Goal: Feedback & Contribution: Leave review/rating

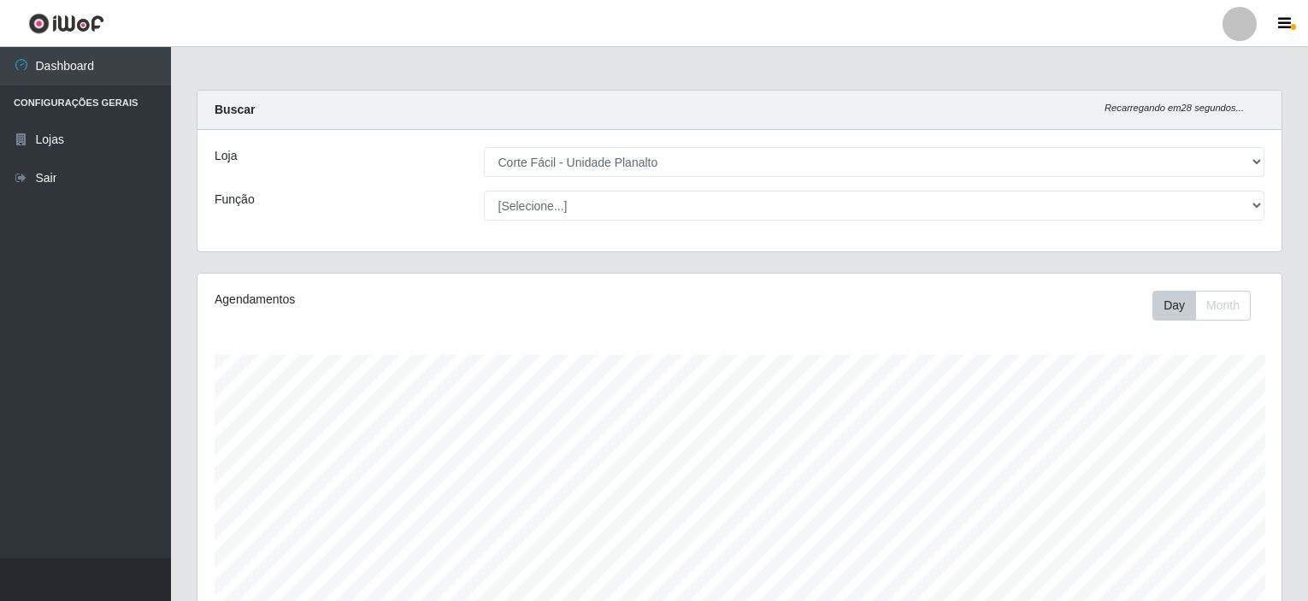
select select "202"
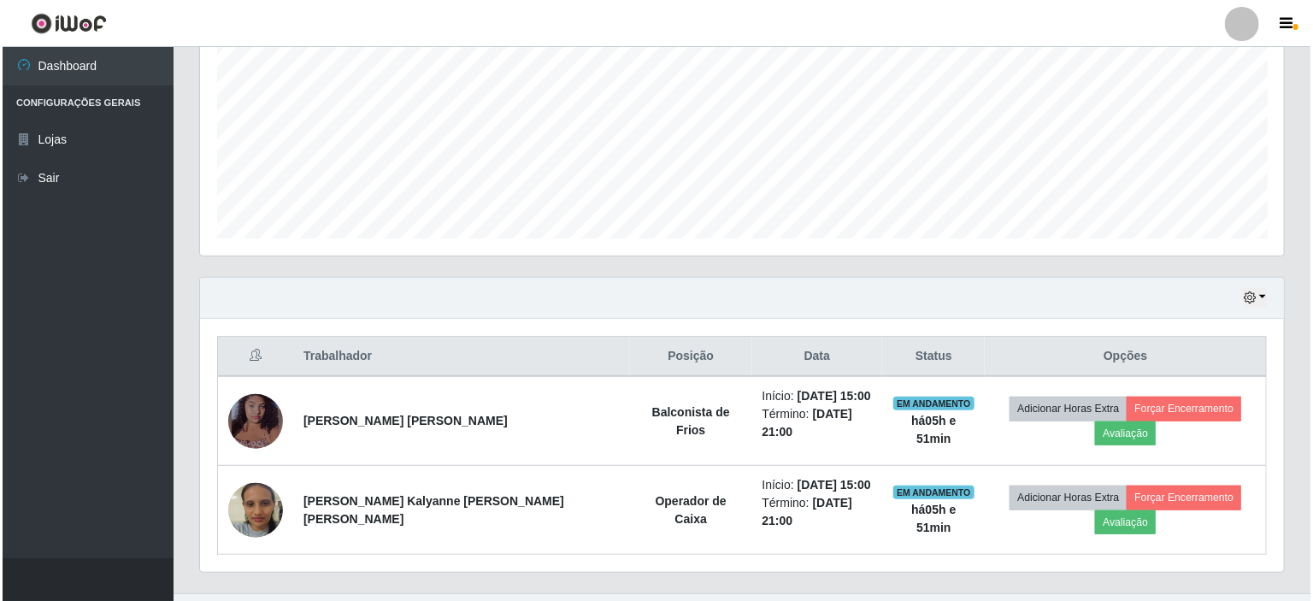
scroll to position [355, 1084]
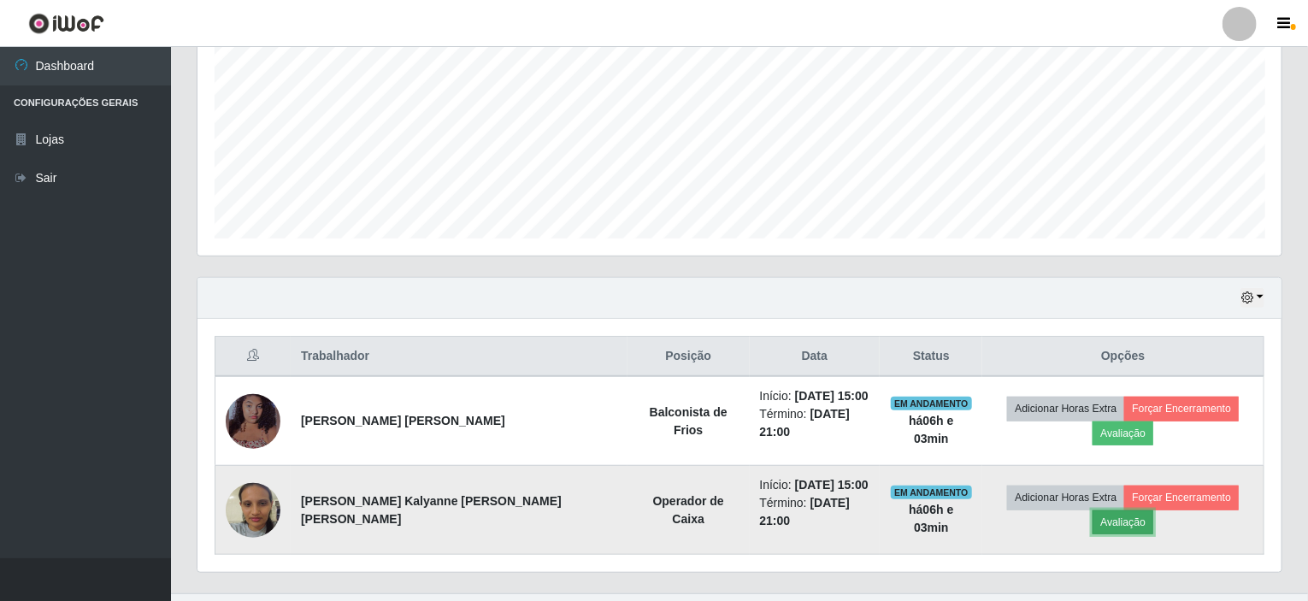
click at [1153, 510] on button "Avaliação" at bounding box center [1123, 522] width 61 height 24
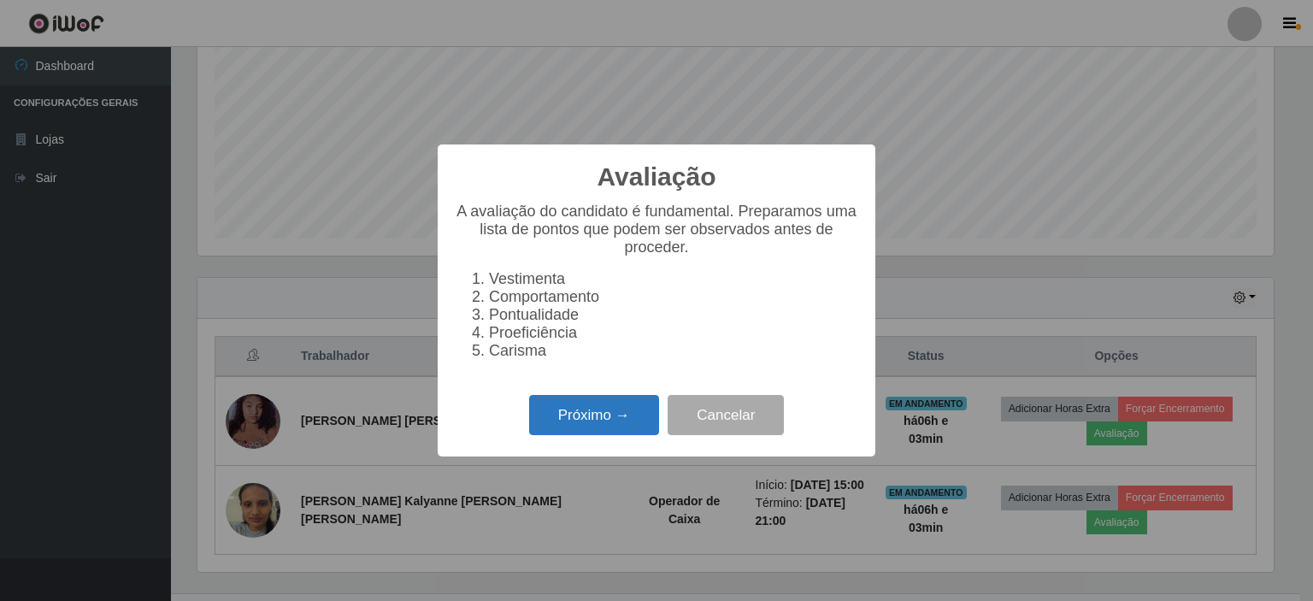
click at [598, 429] on button "Próximo →" at bounding box center [594, 415] width 130 height 40
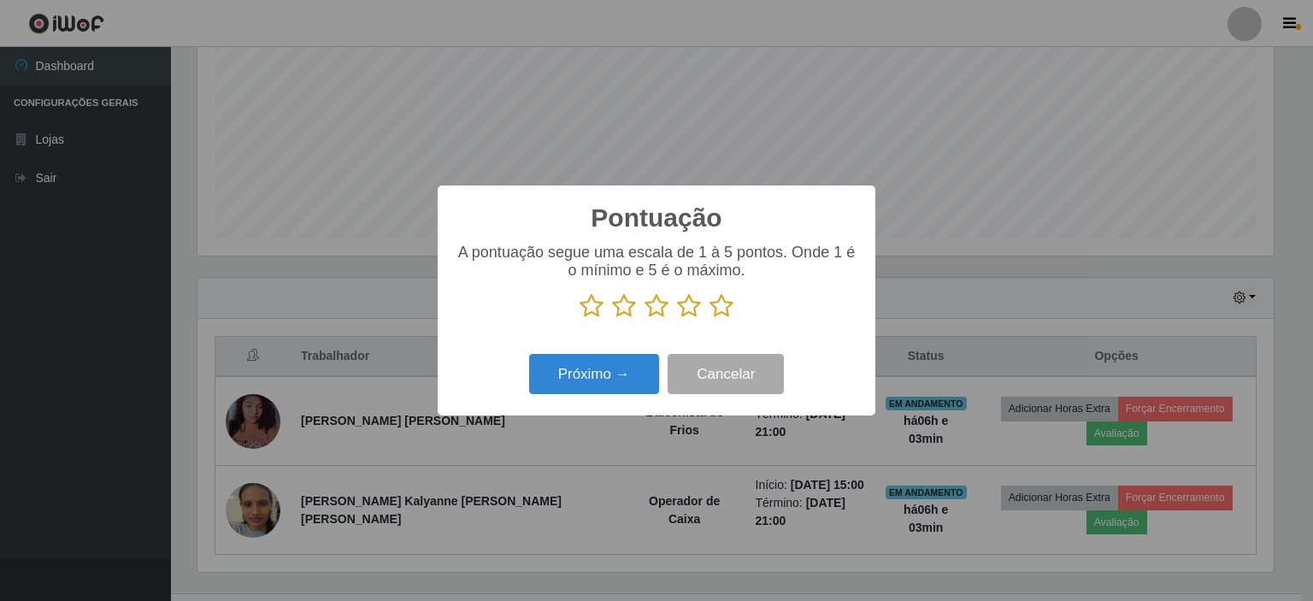
scroll to position [854526, 853803]
click at [653, 310] on icon at bounding box center [657, 306] width 24 height 26
click at [645, 319] on input "radio" at bounding box center [645, 319] width 0 height 0
click at [616, 370] on button "Próximo →" at bounding box center [594, 374] width 130 height 40
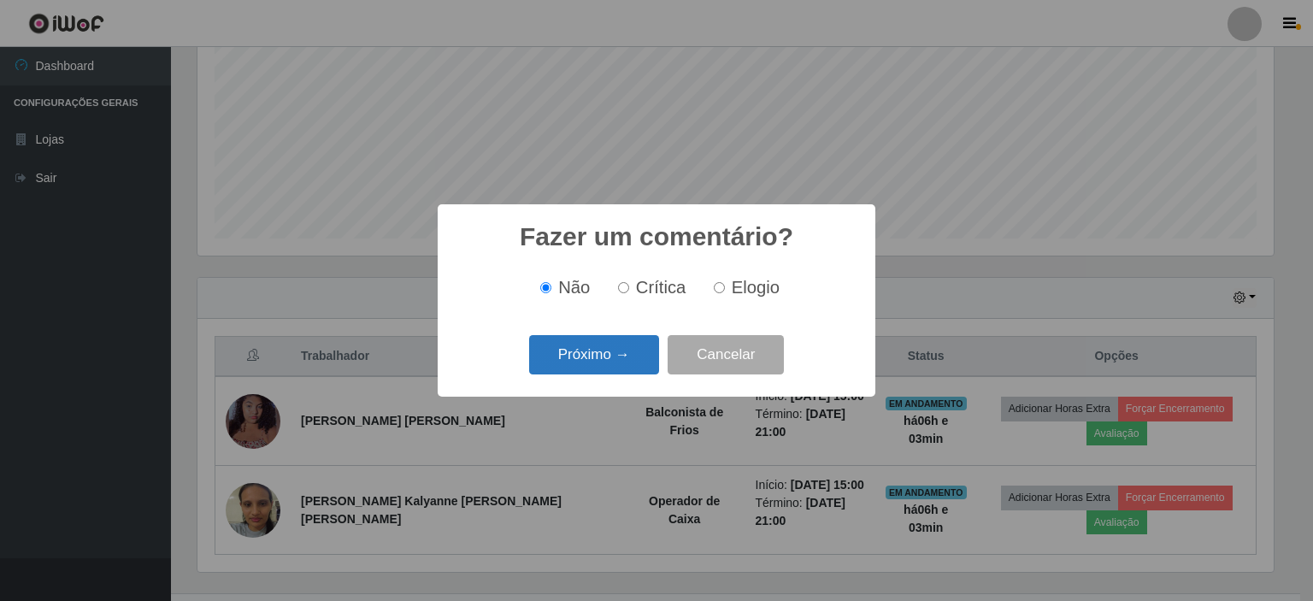
click at [596, 362] on button "Próximo →" at bounding box center [594, 355] width 130 height 40
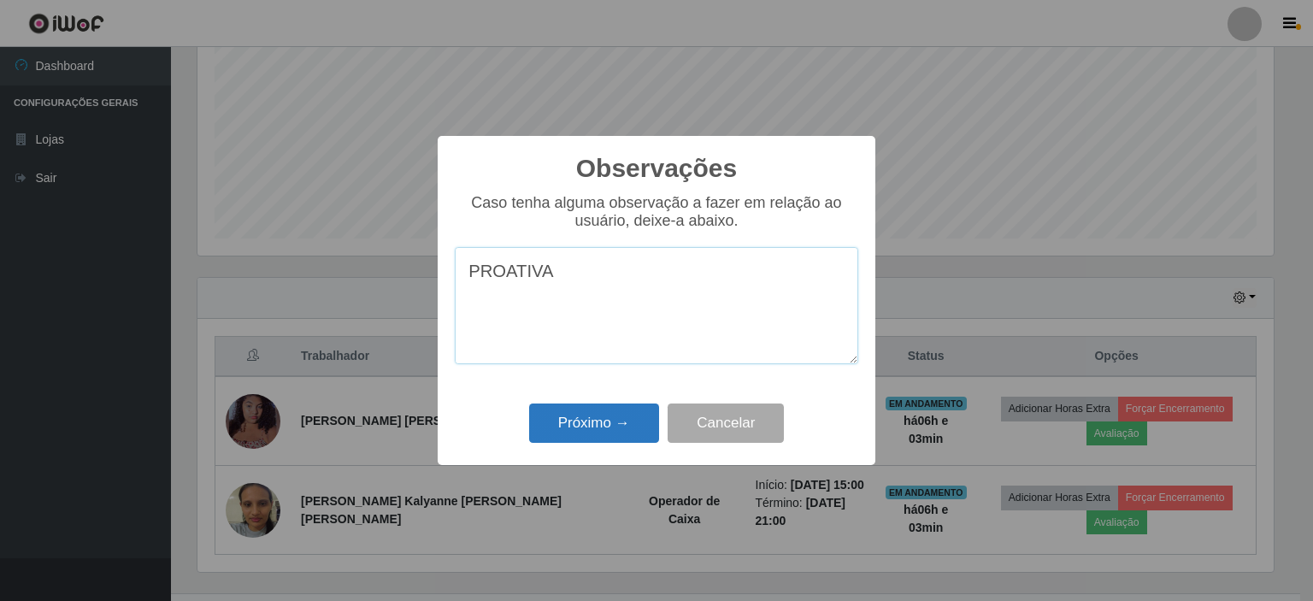
type textarea "PROATIVA"
click at [592, 433] on button "Próximo →" at bounding box center [594, 424] width 130 height 40
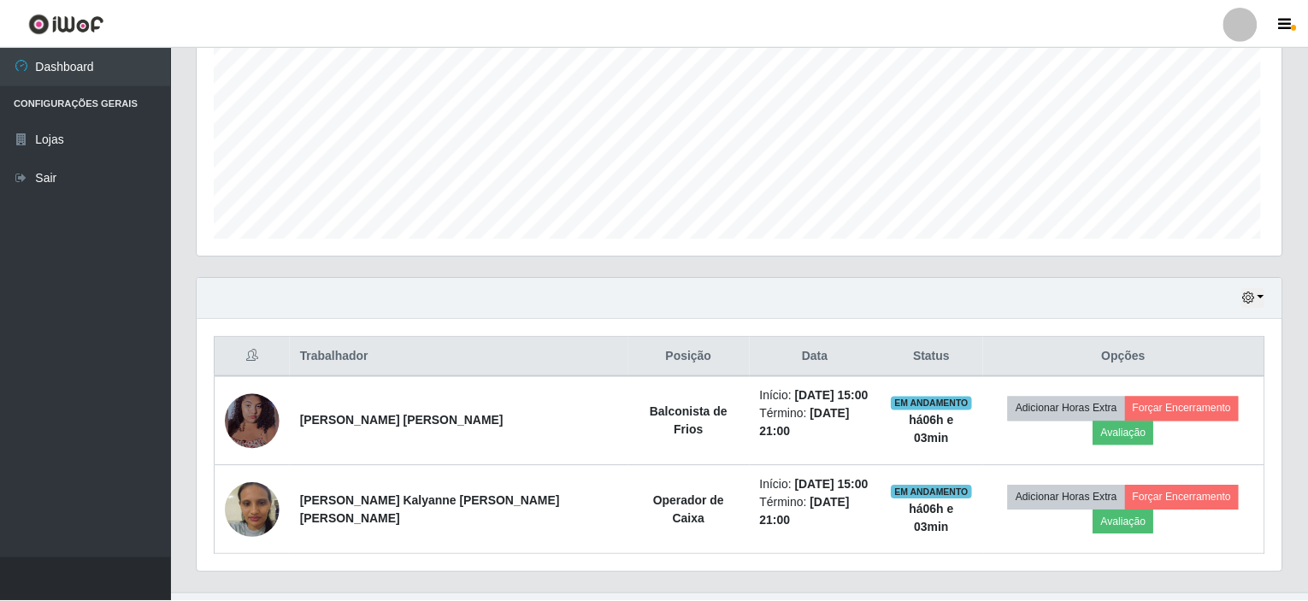
scroll to position [355, 1084]
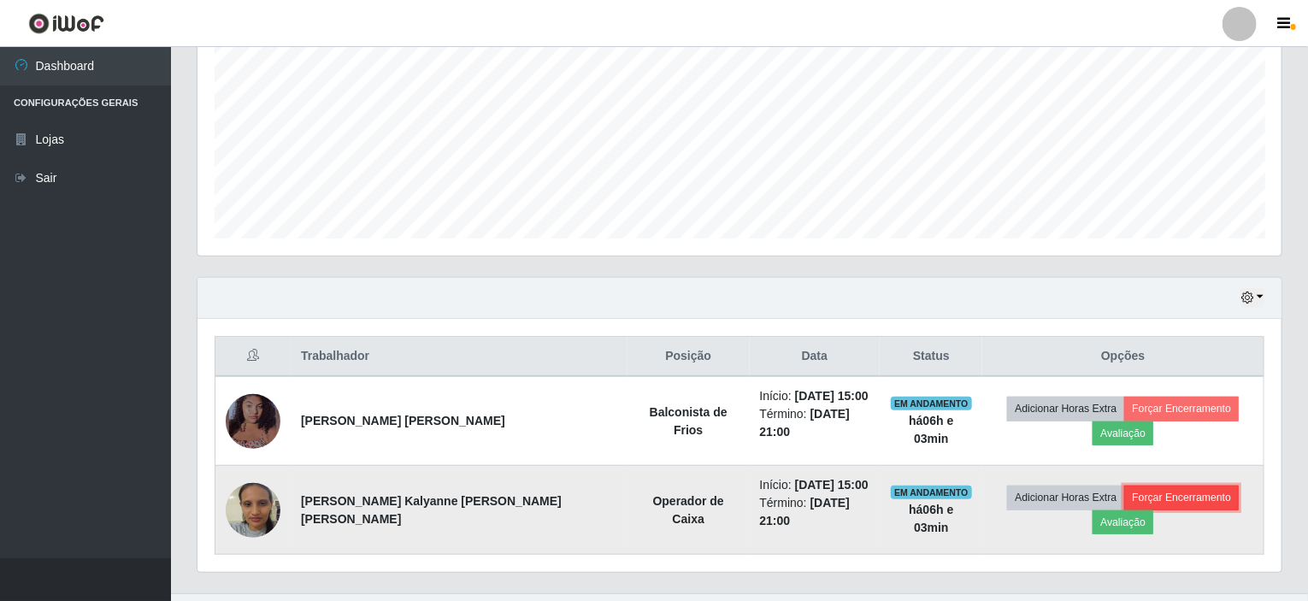
click at [1124, 488] on button "Forçar Encerramento" at bounding box center [1181, 498] width 115 height 24
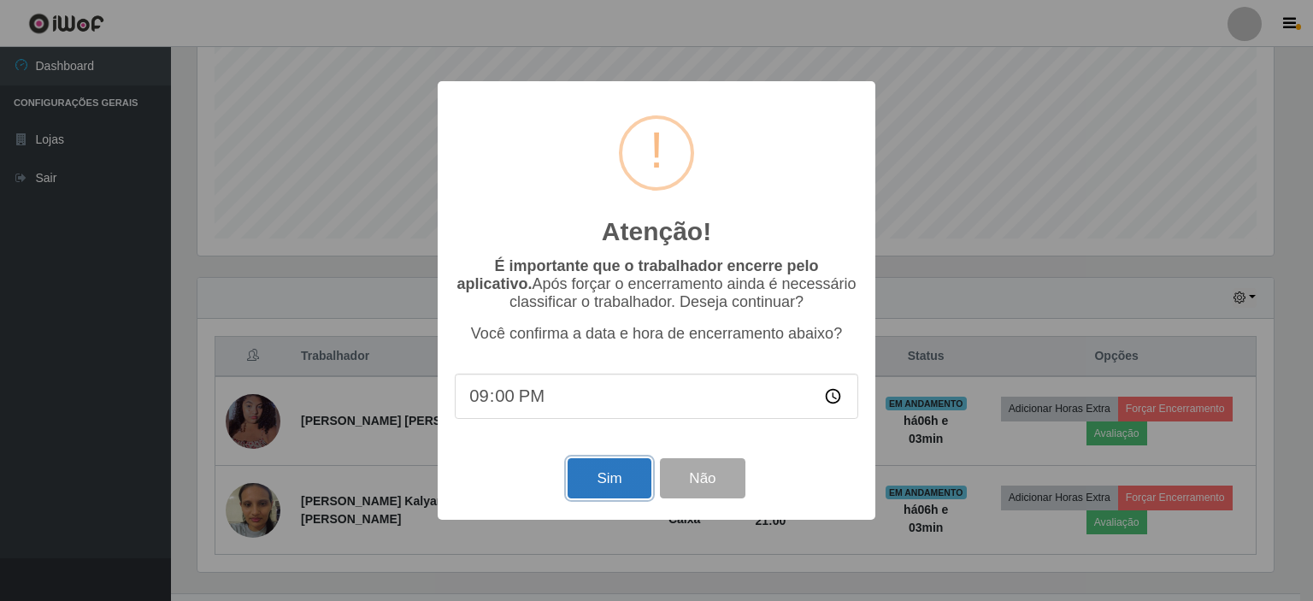
click at [621, 474] on button "Sim" at bounding box center [609, 478] width 83 height 40
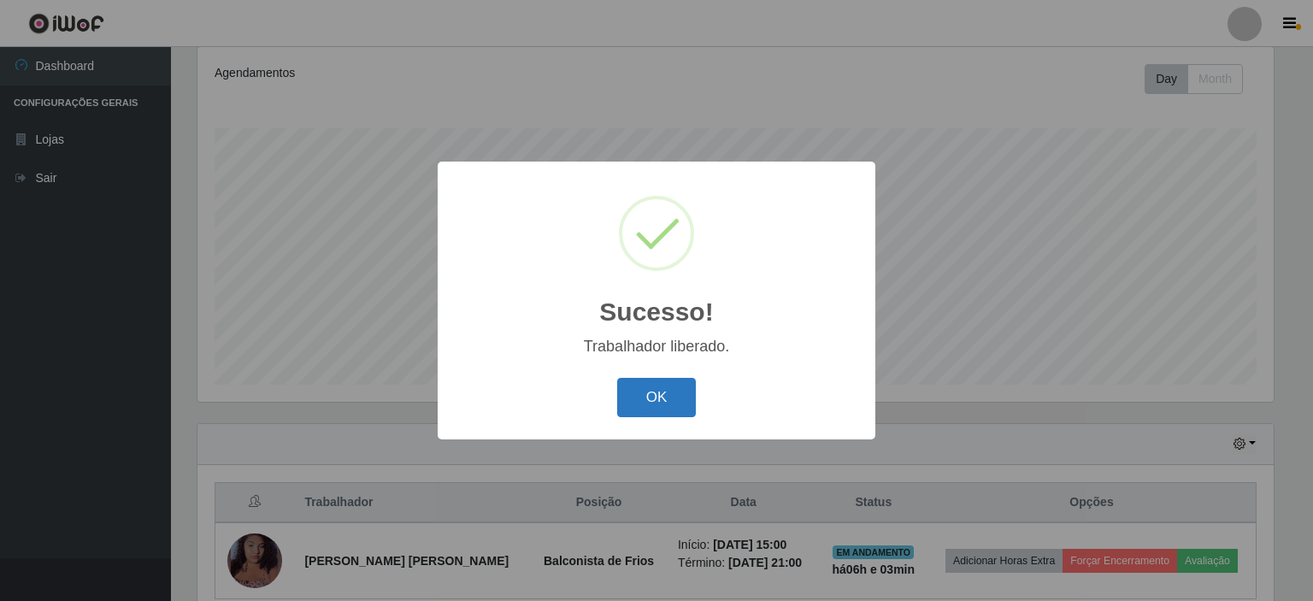
click at [680, 399] on button "OK" at bounding box center [657, 398] width 80 height 40
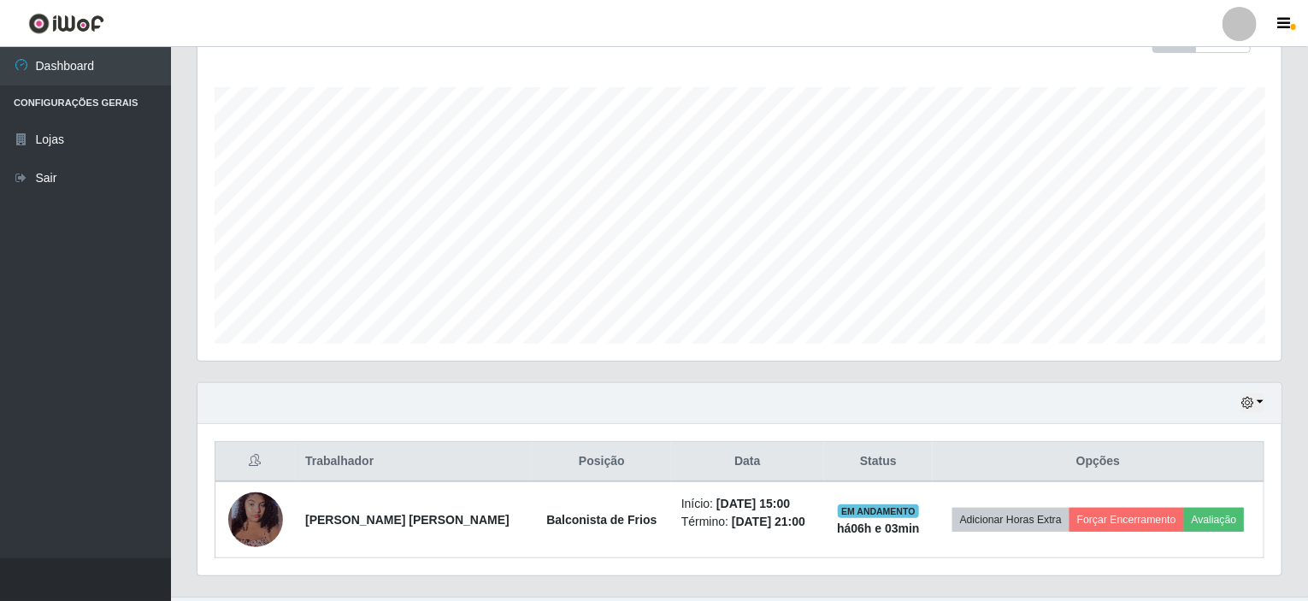
scroll to position [303, 0]
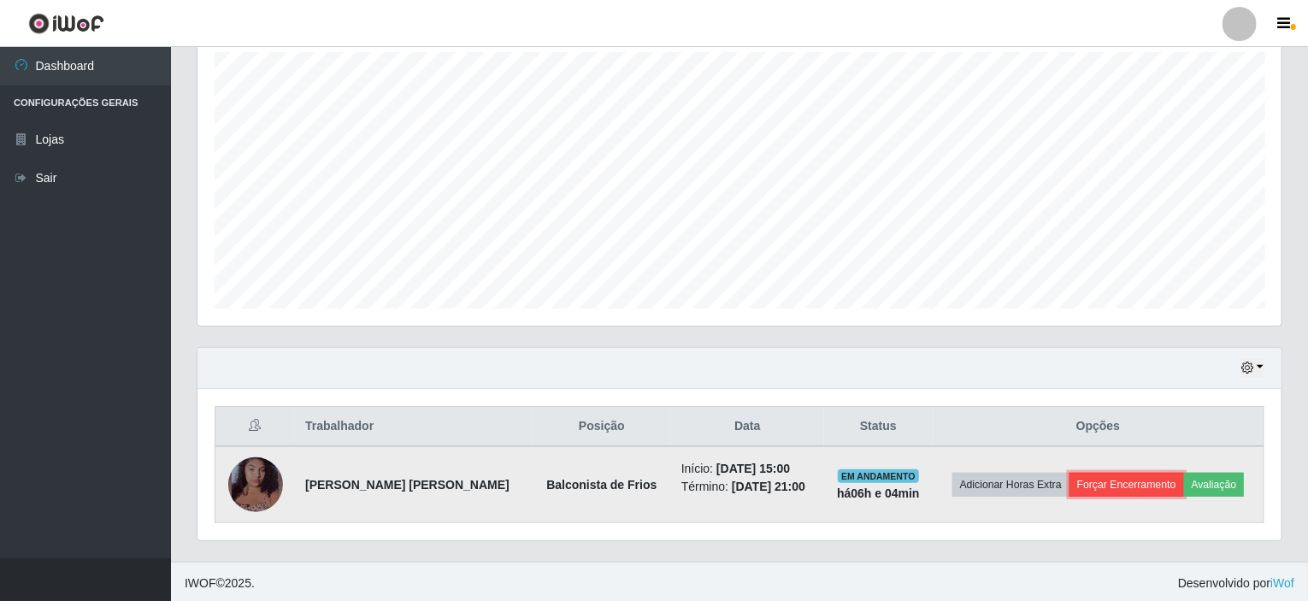
click at [1111, 480] on button "Forçar Encerramento" at bounding box center [1126, 485] width 115 height 24
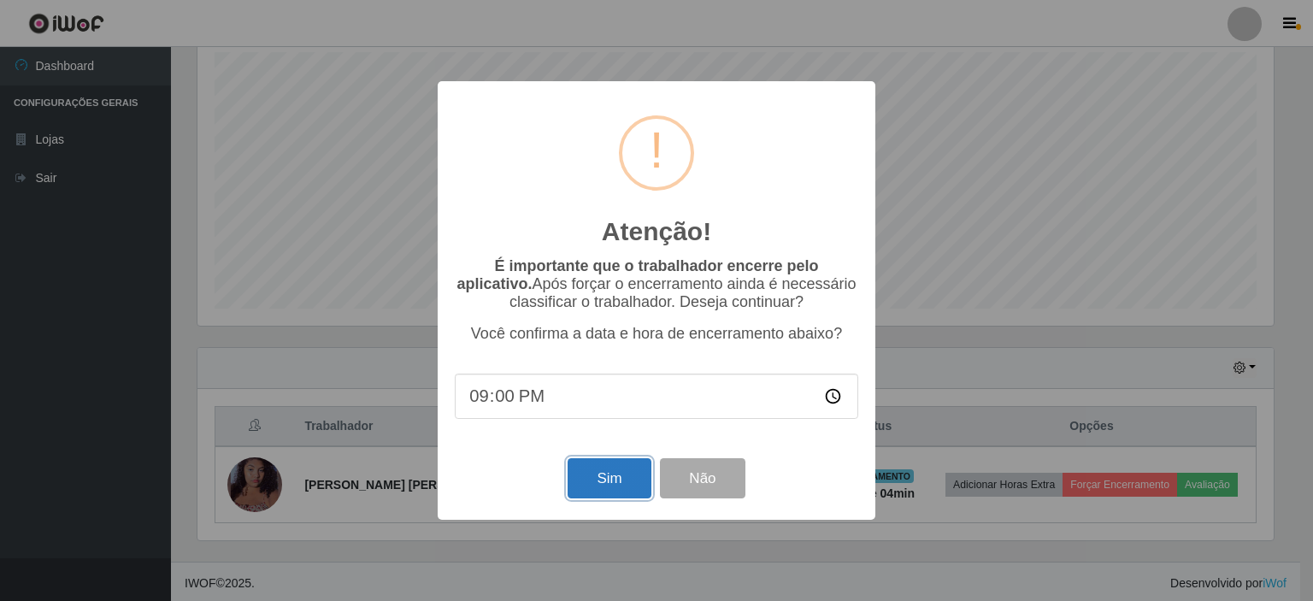
click at [620, 485] on button "Sim" at bounding box center [609, 478] width 83 height 40
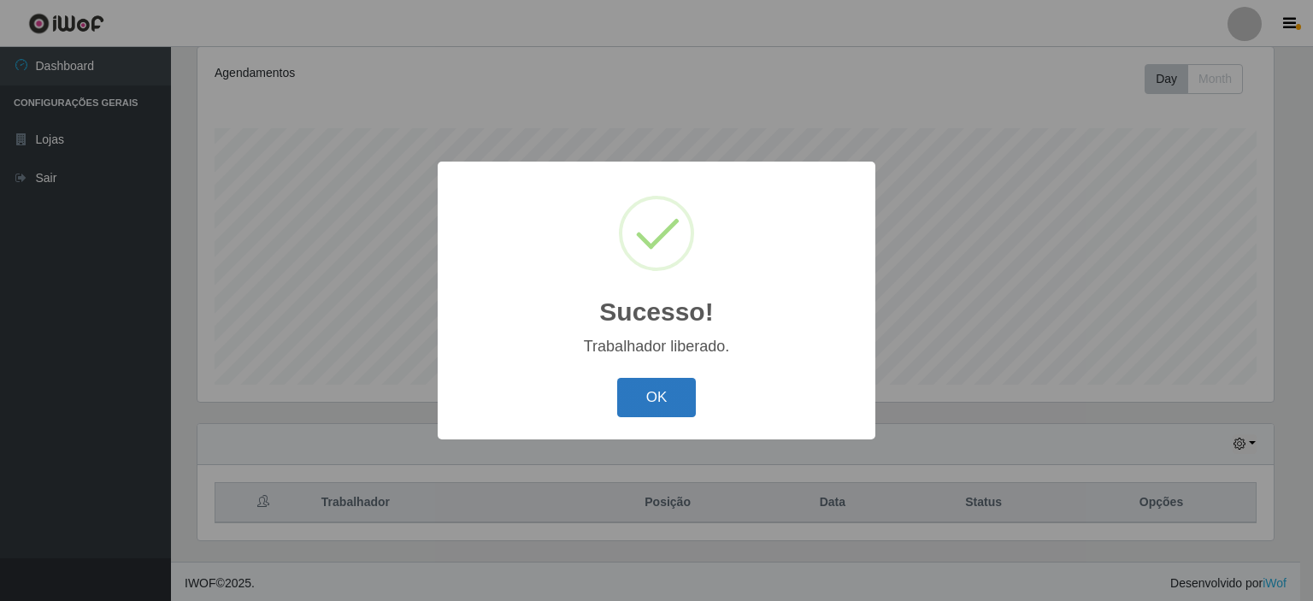
click at [645, 404] on button "OK" at bounding box center [657, 398] width 80 height 40
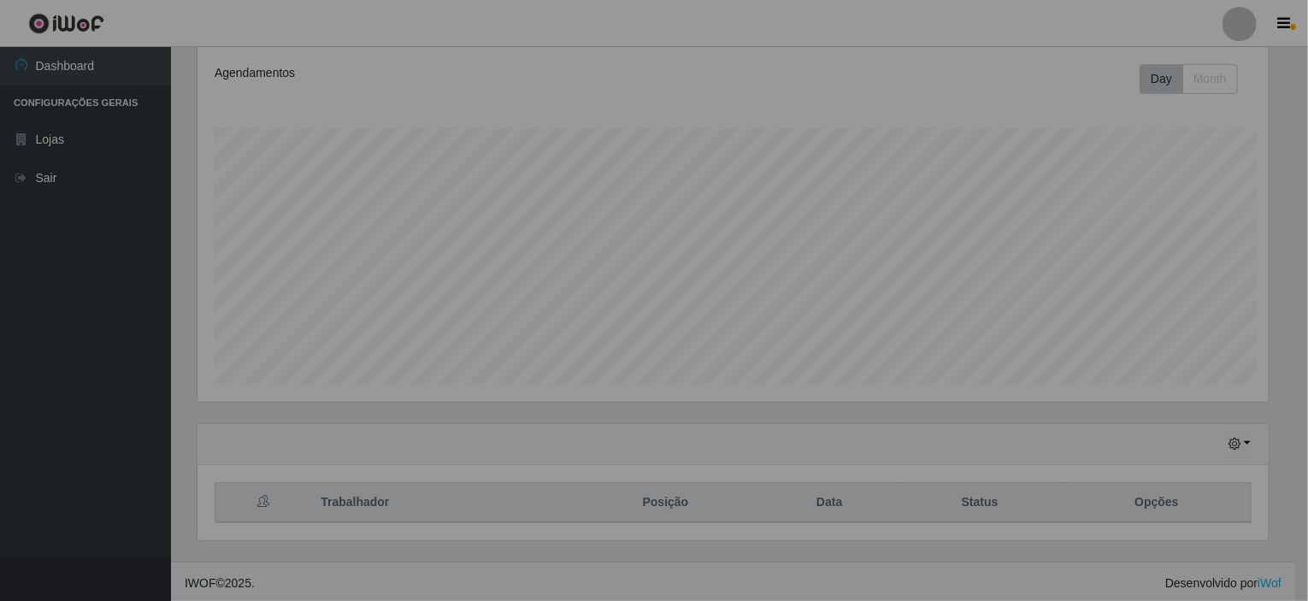
scroll to position [355, 1084]
